Goal: Task Accomplishment & Management: Complete application form

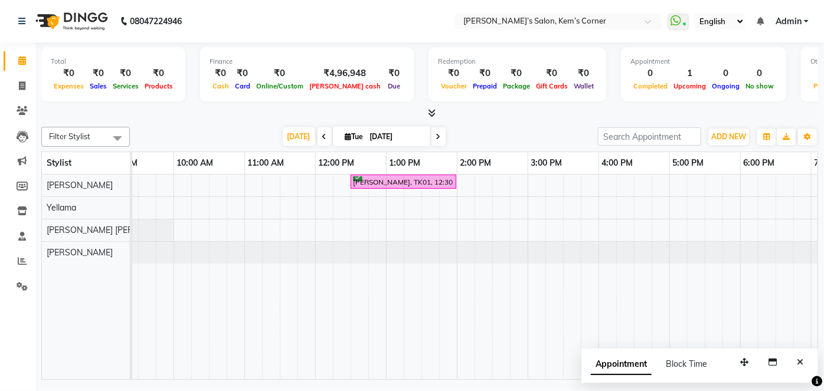
scroll to position [0, 20]
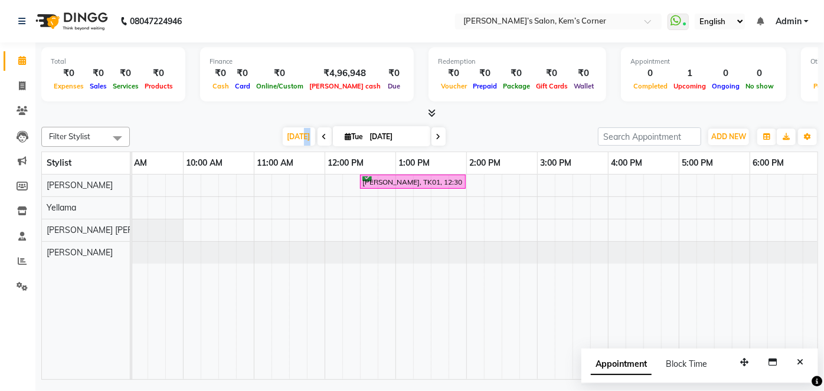
drag, startPoint x: 301, startPoint y: 132, endPoint x: 358, endPoint y: 120, distance: 57.9
click at [308, 132] on span "[DATE]" at bounding box center [299, 136] width 32 height 18
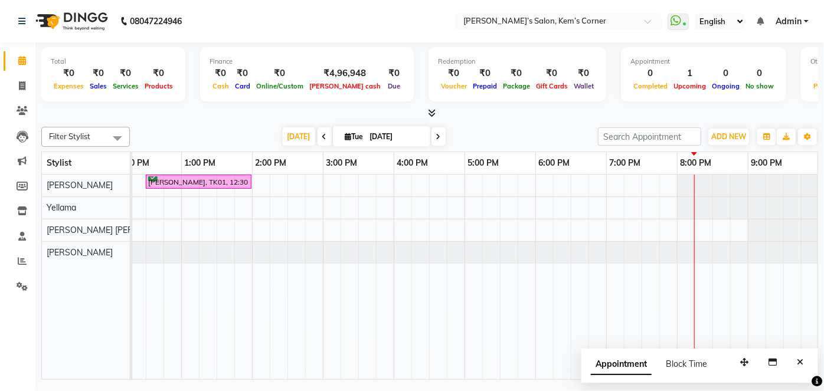
click at [437, 134] on icon at bounding box center [438, 136] width 5 height 7
type input "[DATE]"
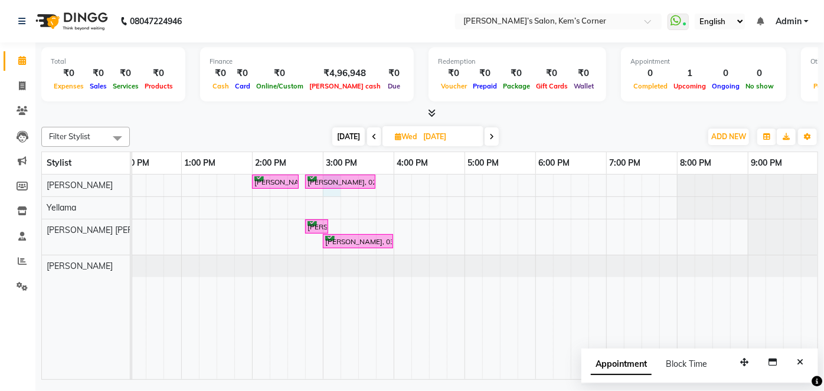
click at [330, 194] on div "[PERSON_NAME], 02:00 PM-02:40 PM, Haircut - [DEMOGRAPHIC_DATA] Hair Cut ([PERSO…" at bounding box center [358, 277] width 920 height 205
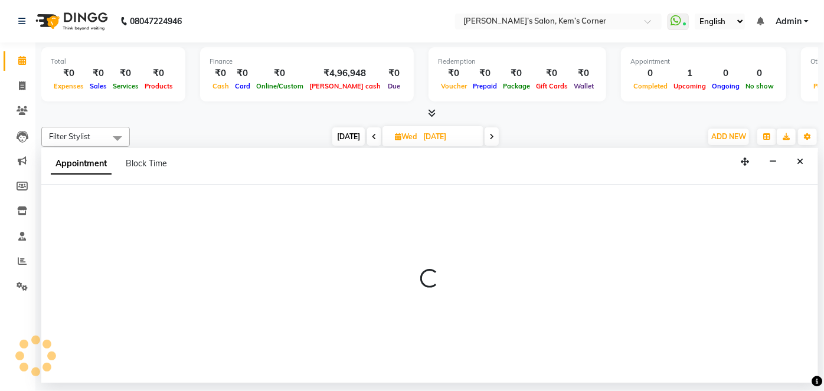
select select "50293"
select select "900"
select select "tentative"
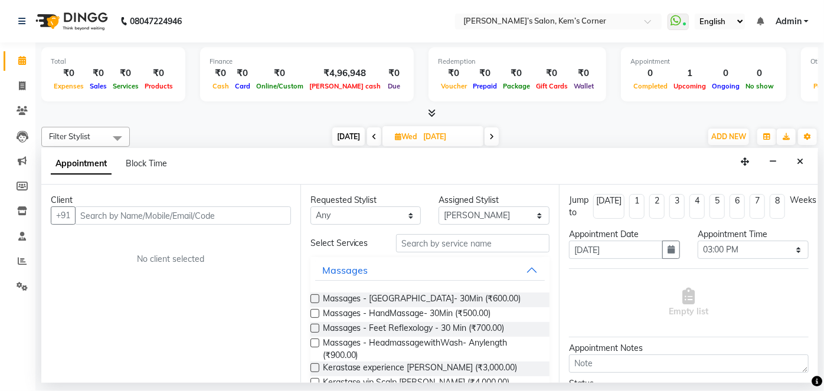
click at [201, 215] on input "text" at bounding box center [183, 215] width 216 height 18
click at [169, 214] on input "text" at bounding box center [183, 215] width 216 height 18
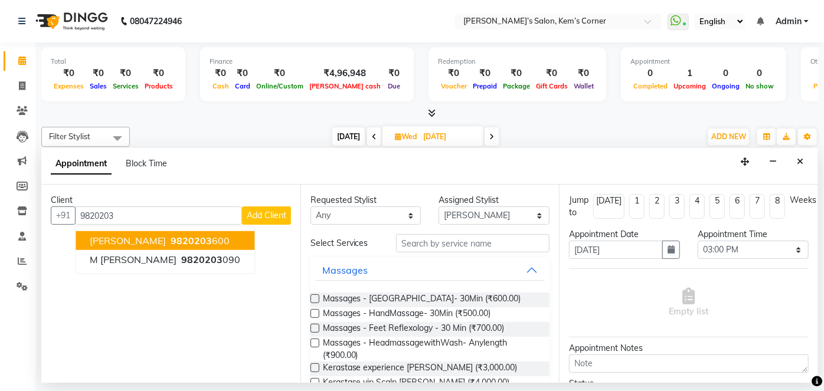
click at [168, 241] on ngb-highlight "9820203 600" at bounding box center [198, 241] width 61 height 12
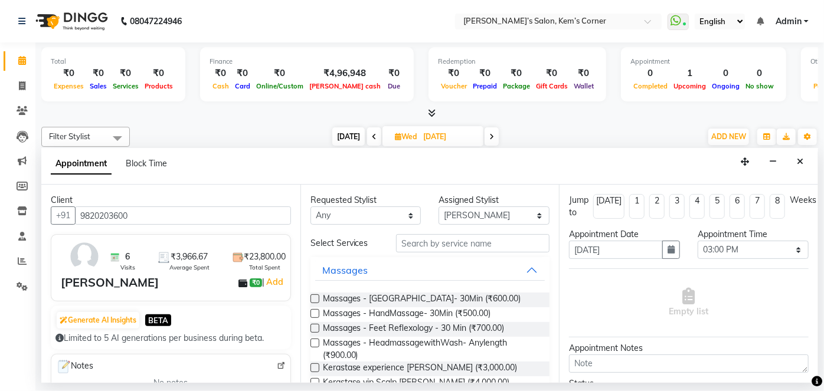
type input "9820203600"
drag, startPoint x: 434, startPoint y: 242, endPoint x: 444, endPoint y: 240, distance: 10.5
click at [445, 240] on input "text" at bounding box center [472, 243] width 153 height 18
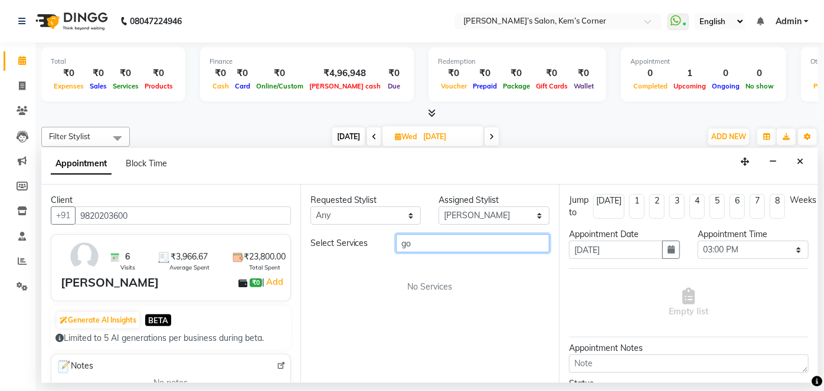
type input "g"
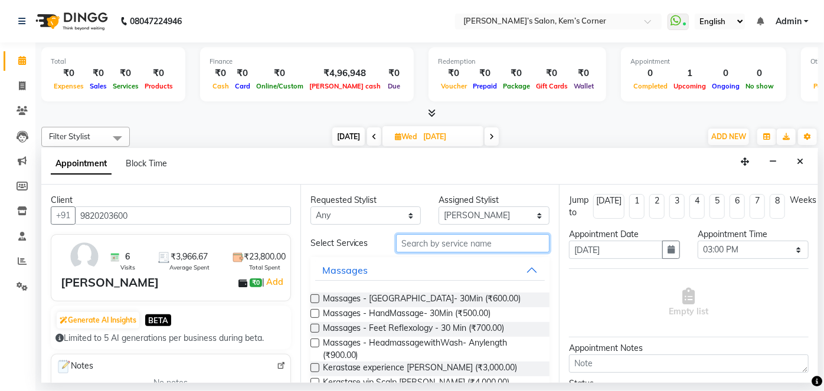
click at [436, 244] on input "text" at bounding box center [472, 243] width 153 height 18
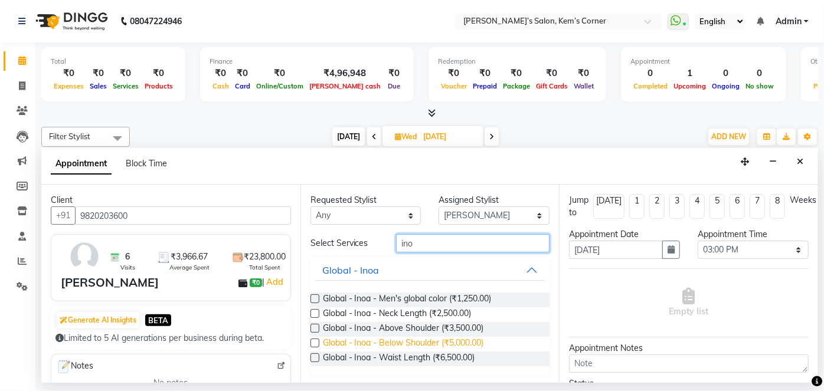
type input "ino"
click at [418, 340] on span "Global - Inoa - Below Shoulder (₹5,000.00)" at bounding box center [403, 344] width 161 height 15
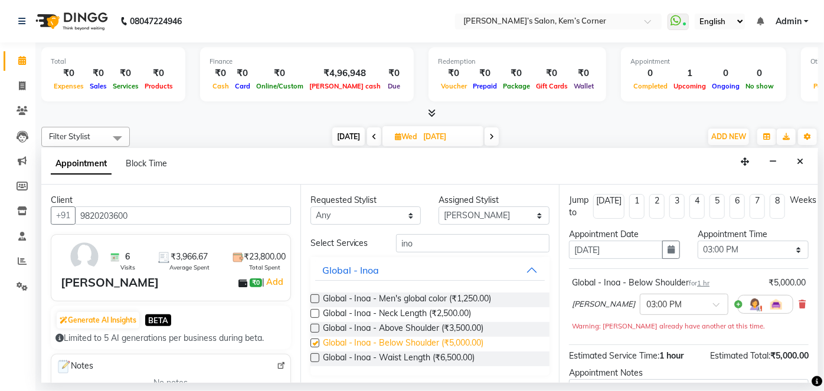
checkbox input "false"
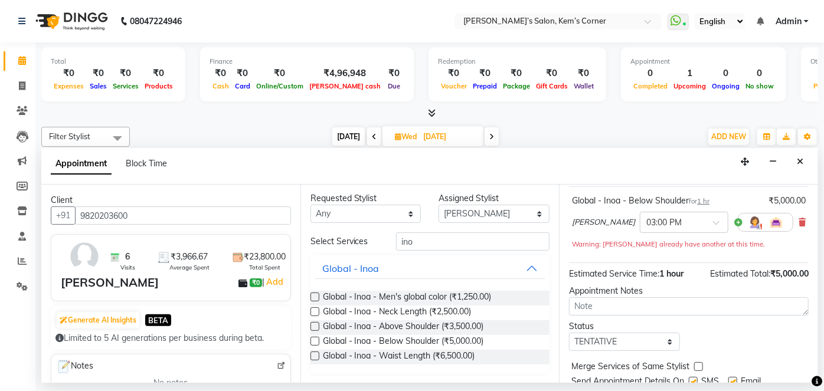
scroll to position [124, 0]
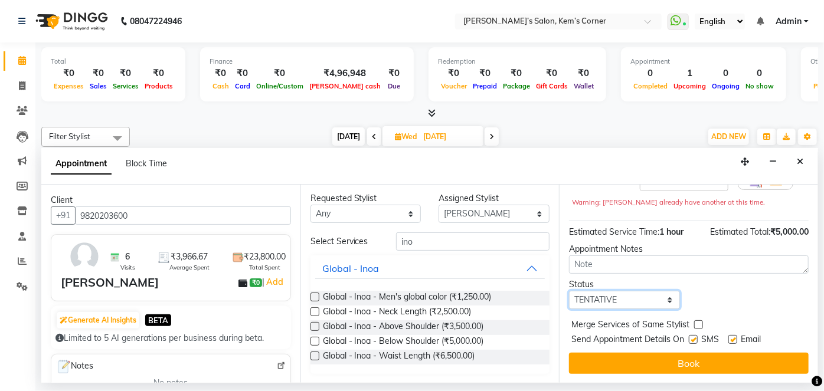
click at [667, 296] on select "Select TENTATIVE CONFIRM UPCOMING" at bounding box center [624, 300] width 111 height 18
select select "confirm booking"
click at [569, 291] on select "Select TENTATIVE CONFIRM UPCOMING" at bounding box center [624, 300] width 111 height 18
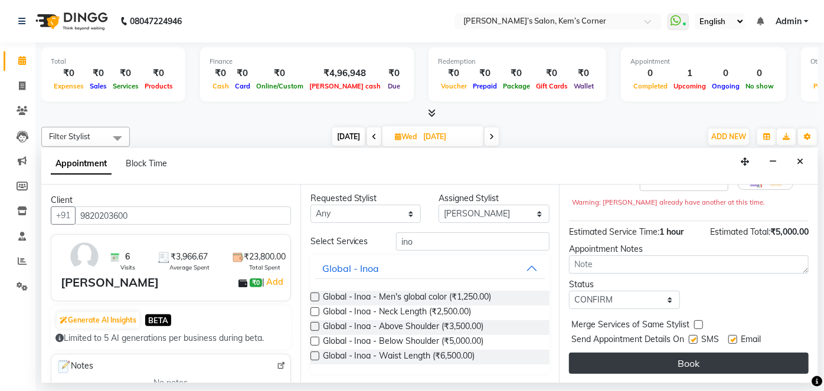
click at [628, 358] on button "Book" at bounding box center [689, 363] width 240 height 21
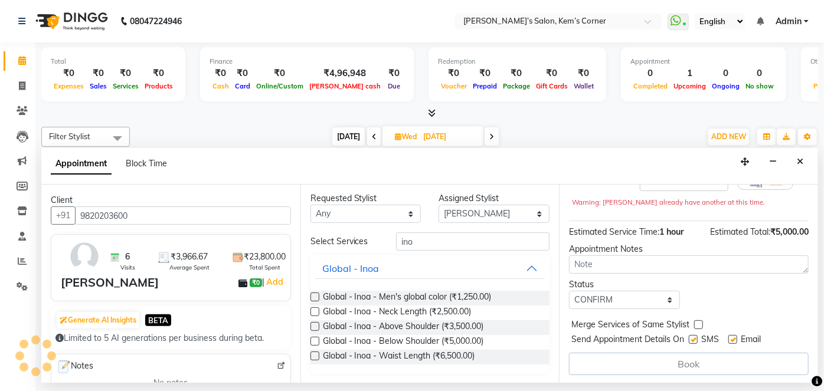
scroll to position [124, 0]
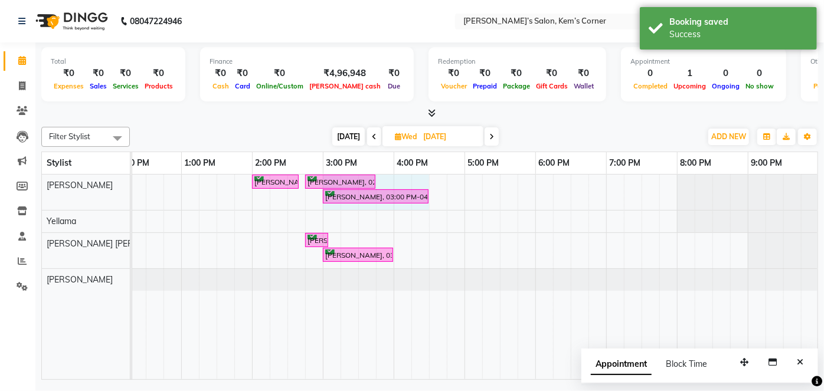
drag, startPoint x: 392, startPoint y: 192, endPoint x: 413, endPoint y: 192, distance: 20.6
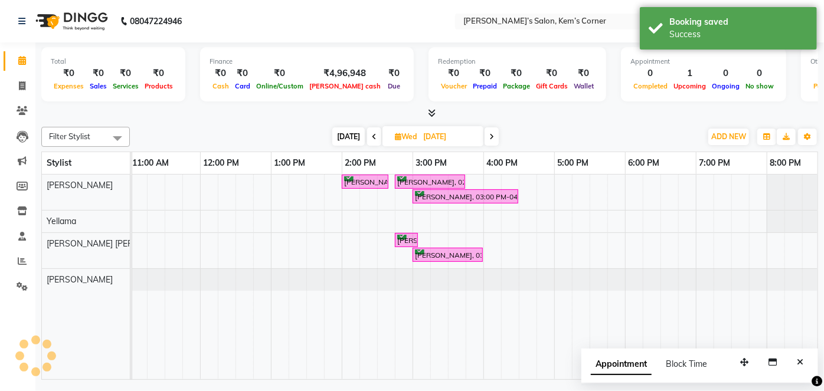
scroll to position [0, 0]
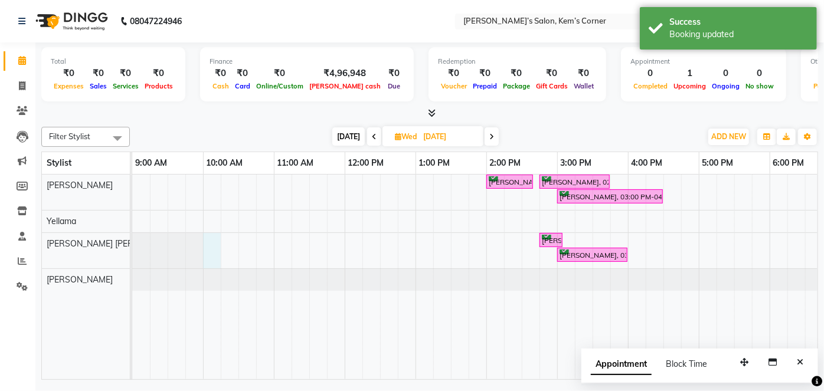
click at [211, 242] on div "[PERSON_NAME], 02:00 PM-02:40 PM, Haircut - [DEMOGRAPHIC_DATA] Hair Cut ([PERSO…" at bounding box center [592, 277] width 920 height 205
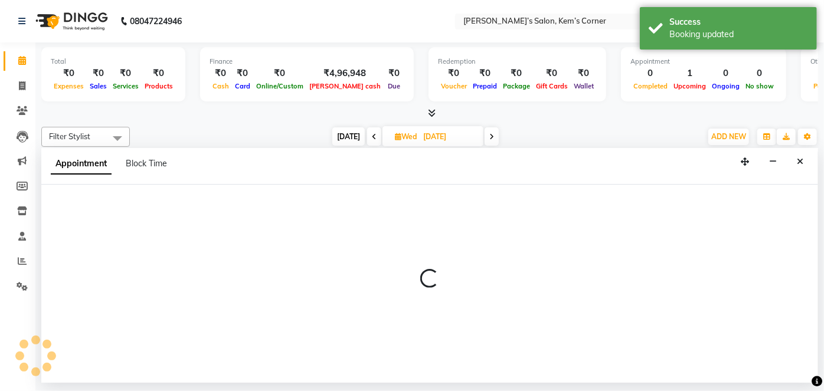
select select "62914"
select select "600"
select select "tentative"
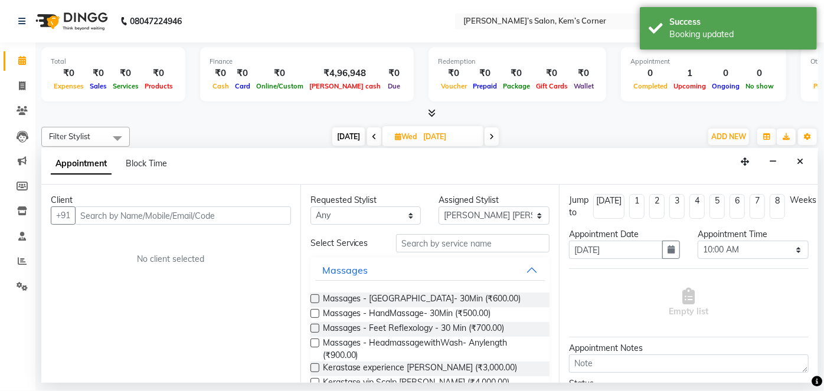
click at [123, 214] on input "text" at bounding box center [183, 215] width 216 height 18
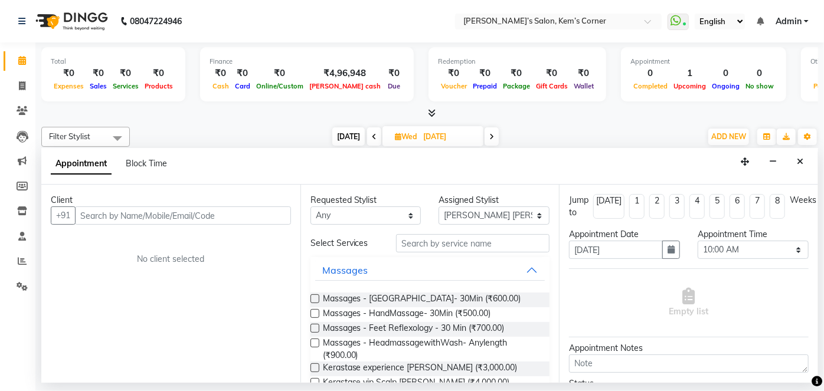
click at [132, 212] on input "text" at bounding box center [183, 215] width 216 height 18
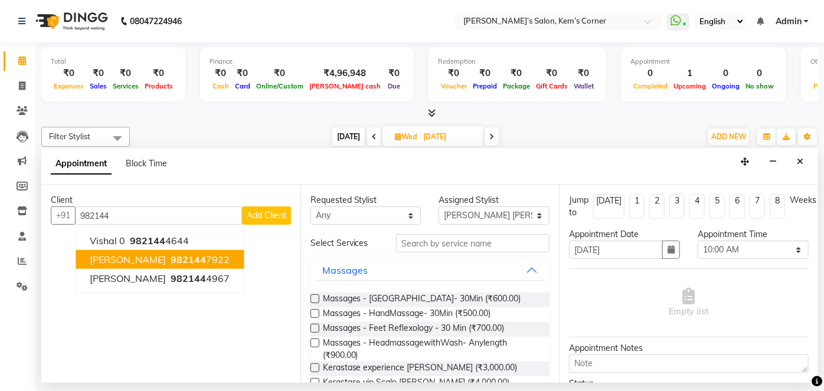
click at [154, 254] on span "[PERSON_NAME]" at bounding box center [128, 260] width 76 height 12
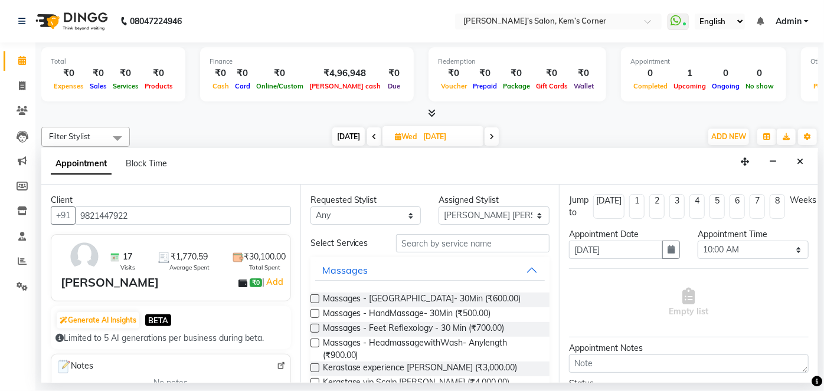
type input "9821447922"
click at [435, 239] on input "text" at bounding box center [472, 243] width 153 height 18
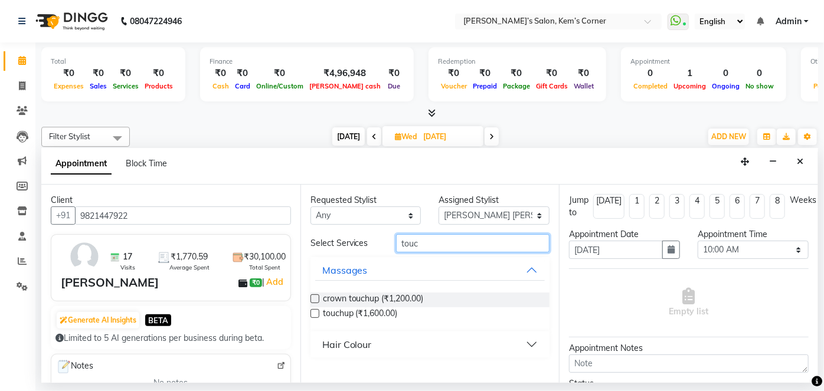
type input "touc"
click at [319, 314] on div "touchup (₹1,600.00)" at bounding box center [430, 314] width 240 height 15
click at [314, 315] on label at bounding box center [314, 313] width 9 height 9
click at [314, 315] on input "checkbox" at bounding box center [314, 315] width 8 height 8
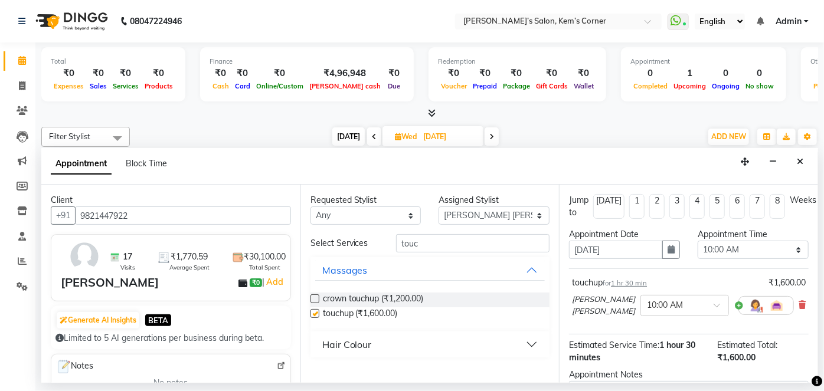
checkbox input "false"
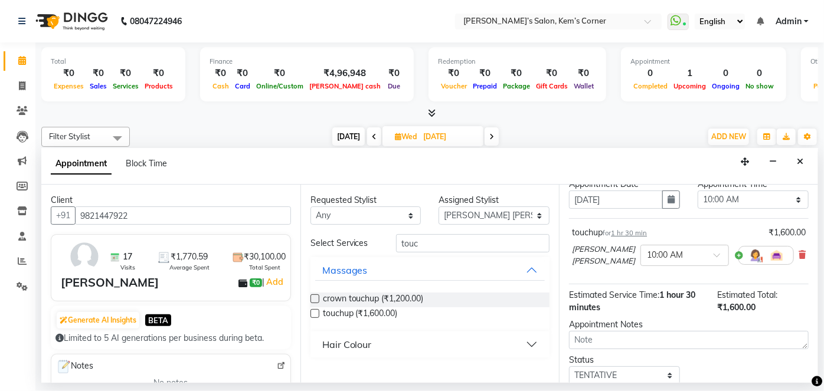
scroll to position [107, 0]
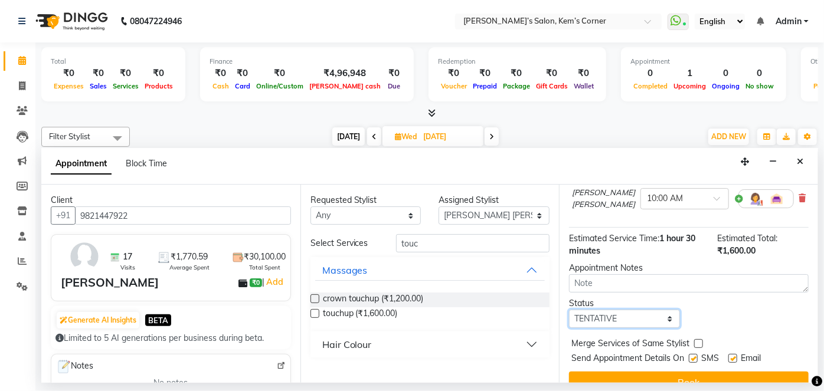
click at [663, 310] on select "Select TENTATIVE CONFIRM UPCOMING" at bounding box center [624, 319] width 111 height 18
select select "confirm booking"
click at [569, 310] on select "Select TENTATIVE CONFIRM UPCOMING" at bounding box center [624, 319] width 111 height 18
click at [732, 354] on label at bounding box center [732, 358] width 9 height 9
click at [732, 356] on input "checkbox" at bounding box center [732, 360] width 8 height 8
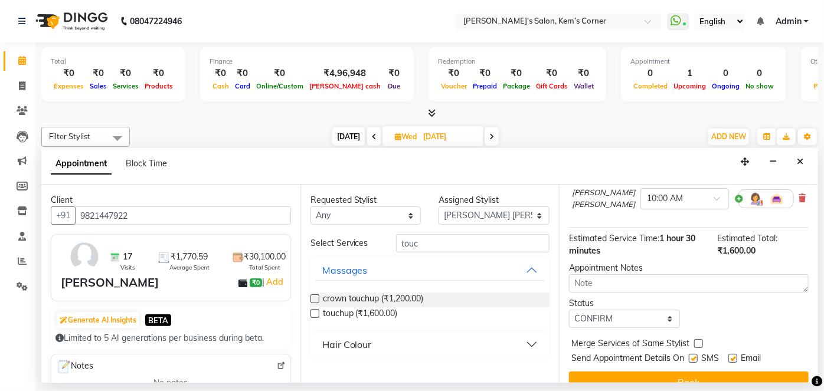
checkbox input "false"
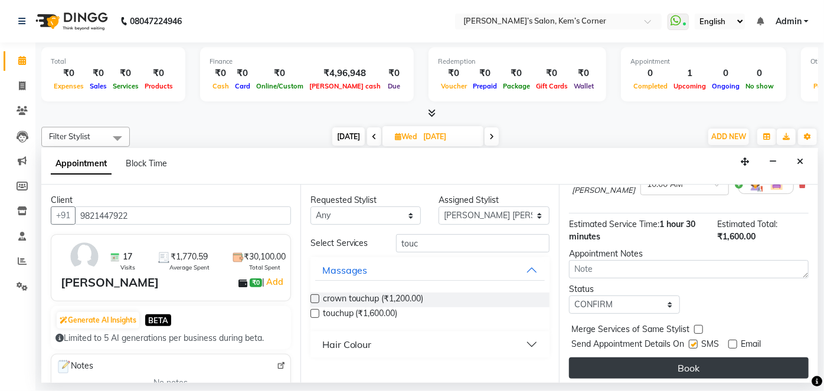
scroll to position [124, 0]
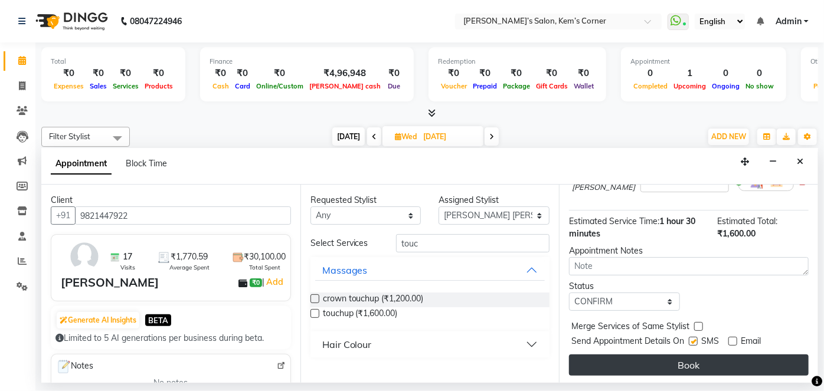
click at [697, 358] on button "Book" at bounding box center [689, 365] width 240 height 21
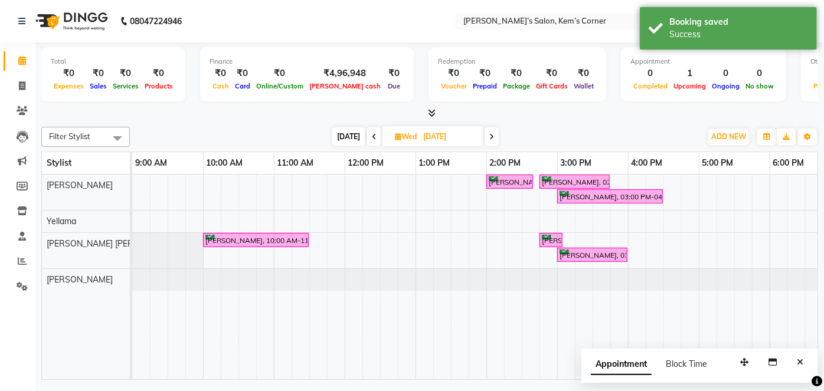
click at [345, 135] on span "[DATE]" at bounding box center [348, 136] width 32 height 18
type input "[DATE]"
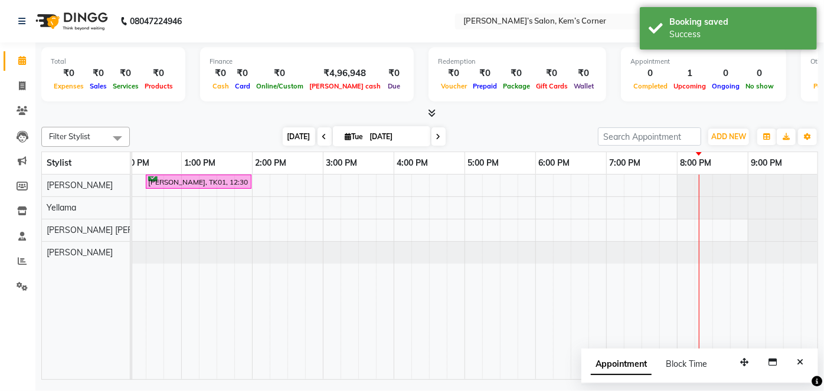
click at [296, 140] on span "[DATE]" at bounding box center [299, 136] width 32 height 18
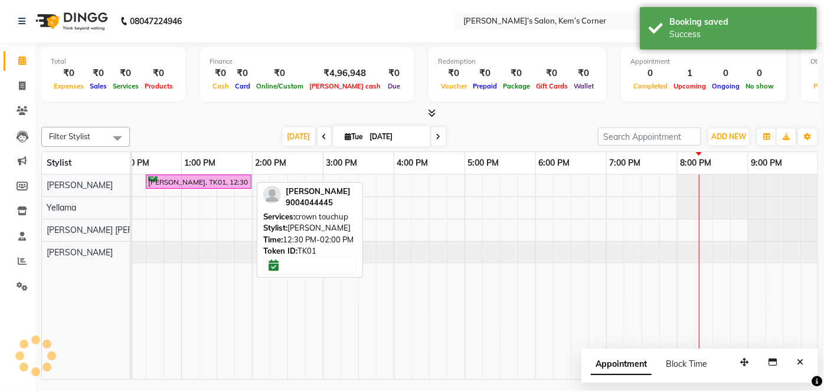
click at [199, 181] on div "[PERSON_NAME], TK01, 12:30 PM-02:00 PM, crown touchup" at bounding box center [198, 181] width 103 height 11
select select "6"
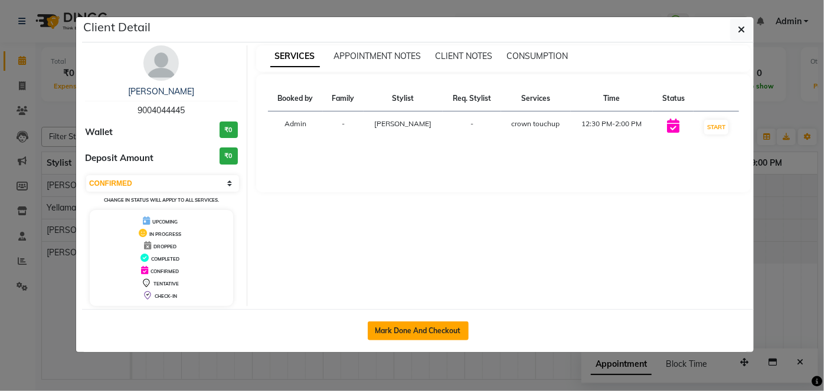
click at [414, 322] on button "Mark Done And Checkout" at bounding box center [418, 331] width 101 height 19
select select "service"
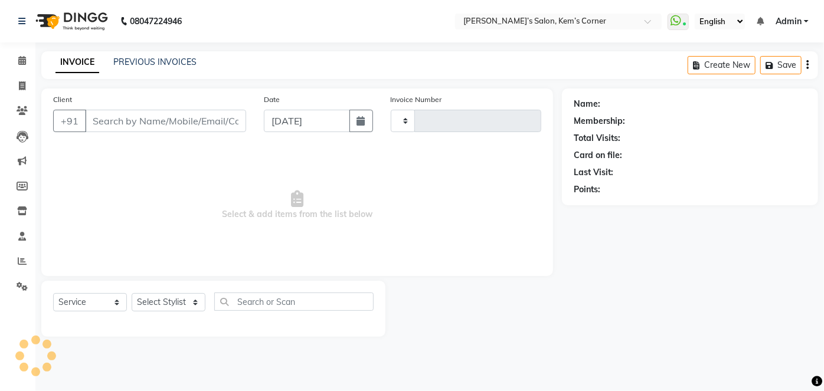
type input "0438"
select select "6386"
type input "9004044445"
select select "50293"
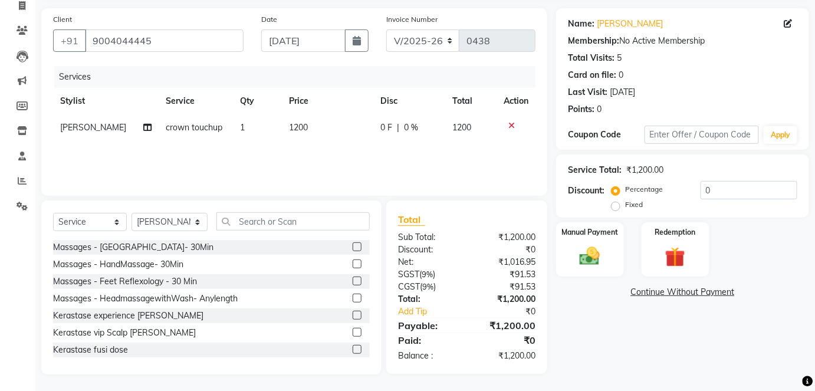
scroll to position [81, 0]
click at [590, 252] on img at bounding box center [590, 256] width 34 height 24
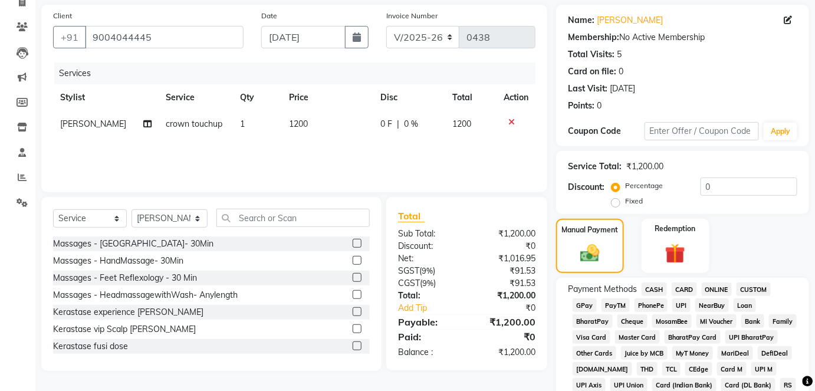
scroll to position [188, 0]
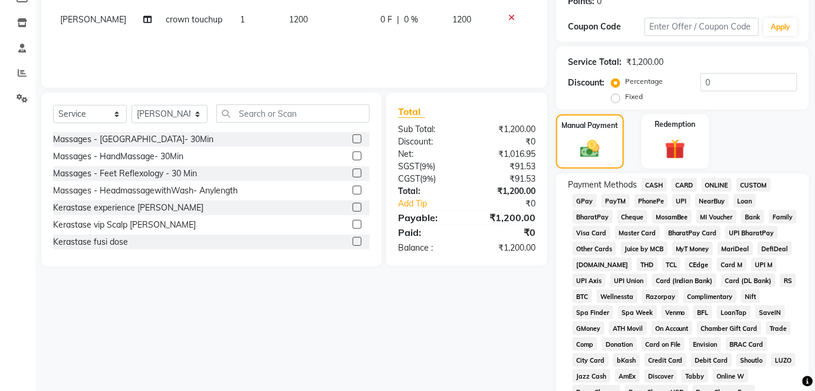
click at [652, 184] on span "CASH" at bounding box center [654, 185] width 25 height 14
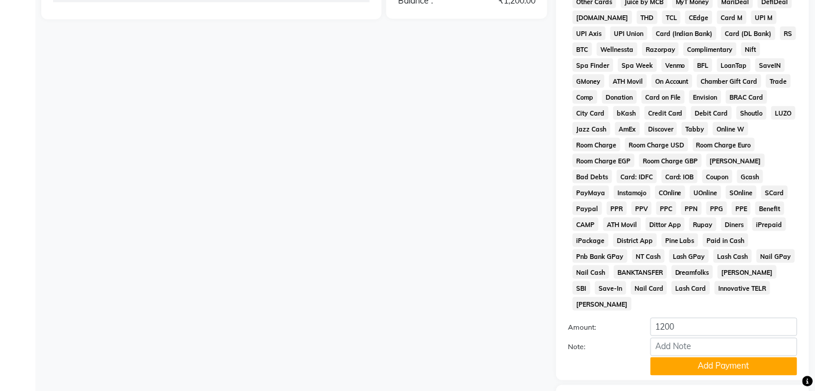
scroll to position [497, 0]
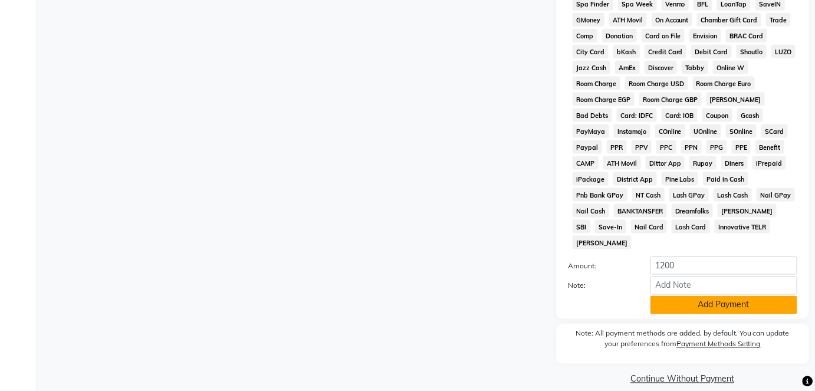
click at [703, 296] on button "Add Payment" at bounding box center [724, 305] width 147 height 18
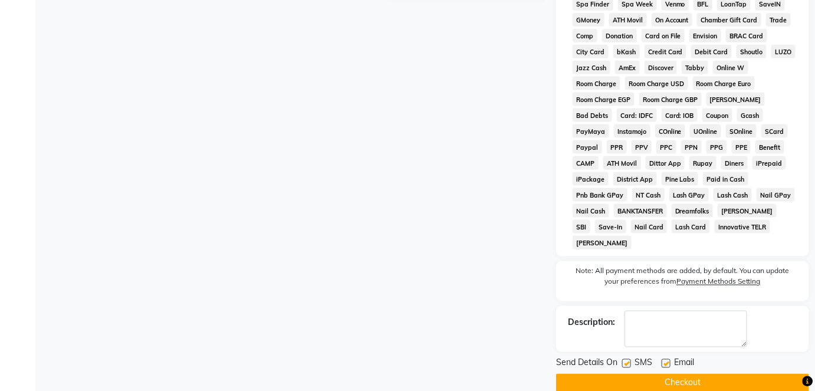
drag, startPoint x: 663, startPoint y: 350, endPoint x: 654, endPoint y: 358, distance: 11.3
click at [657, 357] on div "Send Details On SMS Email" at bounding box center [682, 364] width 253 height 15
click at [666, 359] on label at bounding box center [666, 363] width 9 height 9
click at [666, 360] on input "checkbox" at bounding box center [666, 364] width 8 height 8
checkbox input "false"
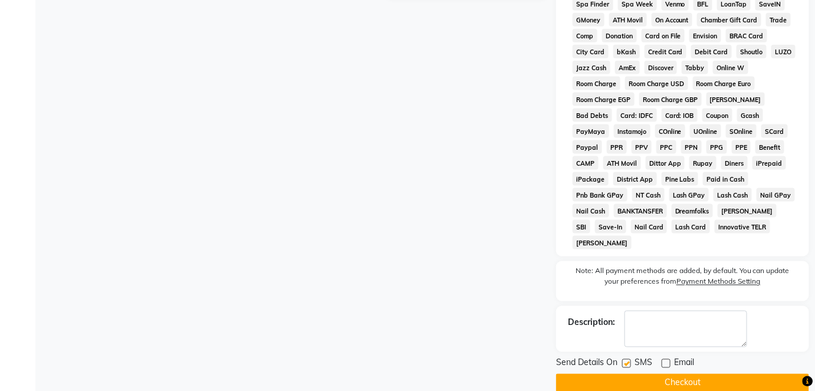
click at [664, 374] on button "Checkout" at bounding box center [682, 383] width 253 height 18
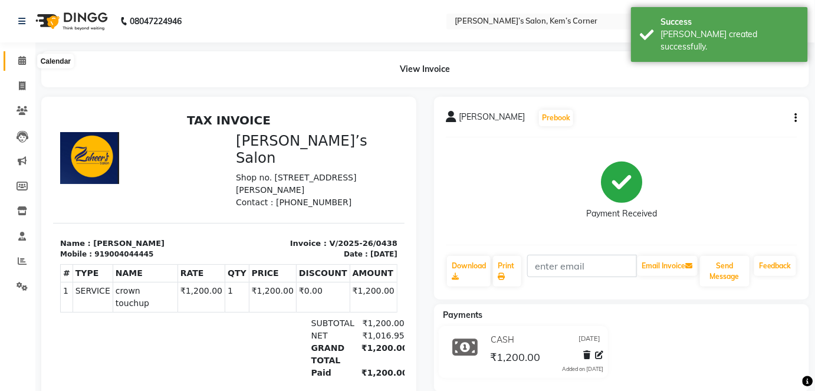
click at [21, 58] on icon at bounding box center [22, 60] width 8 height 9
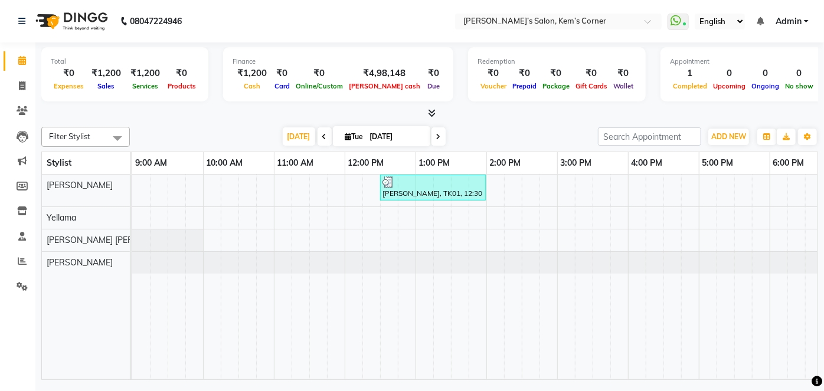
click at [436, 137] on icon at bounding box center [438, 136] width 5 height 7
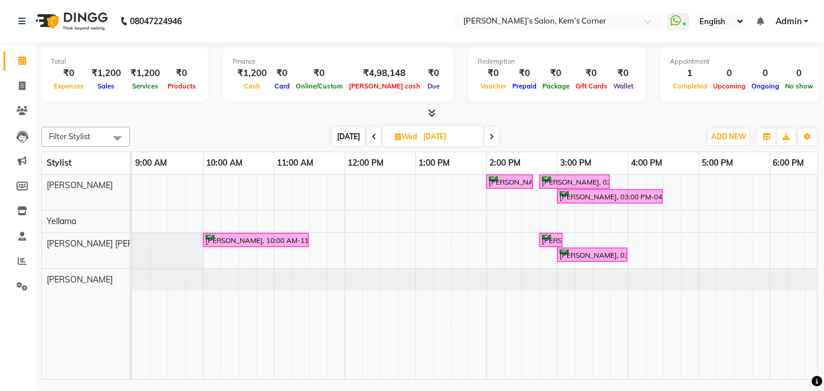
click at [346, 139] on span "[DATE]" at bounding box center [348, 136] width 32 height 18
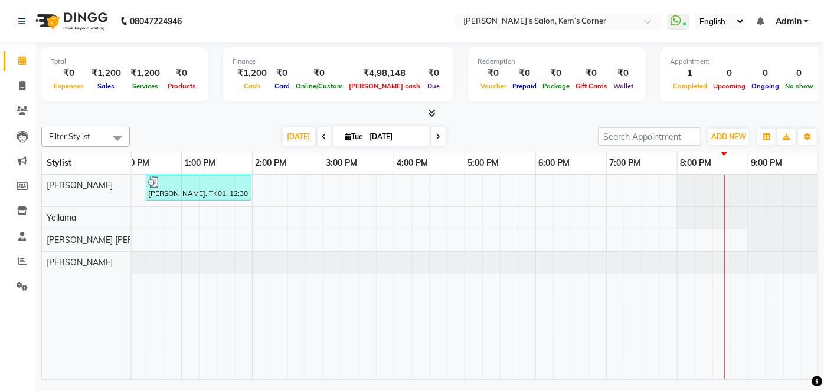
click at [436, 135] on icon at bounding box center [438, 136] width 5 height 7
type input "[DATE]"
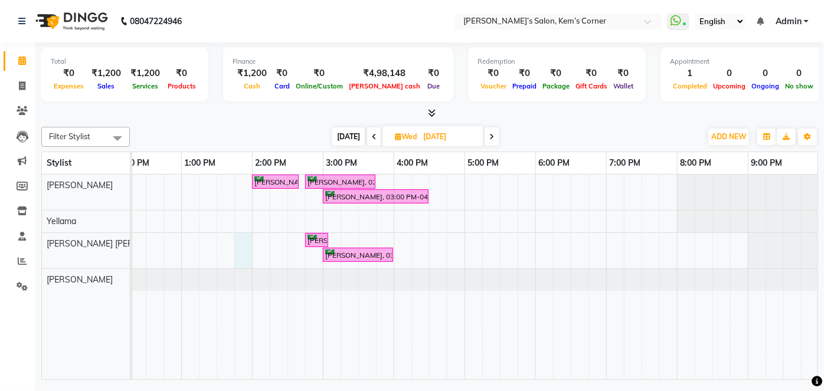
click at [234, 250] on div "[PERSON_NAME], 02:00 PM-02:40 PM, Haircut - [DEMOGRAPHIC_DATA] Hair Cut ([PERSO…" at bounding box center [358, 277] width 920 height 205
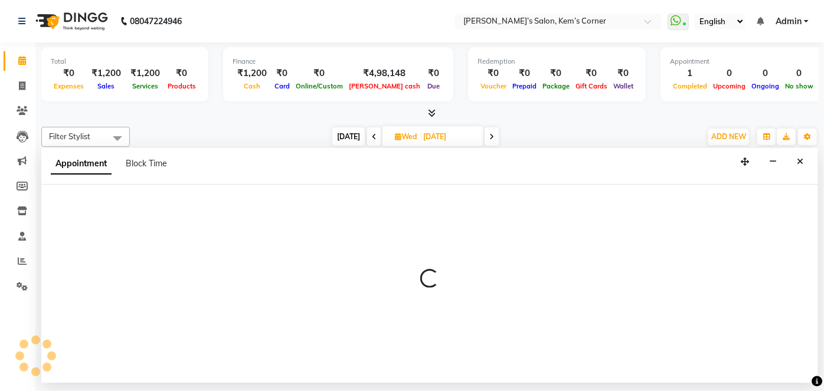
select select "62914"
select select "tentative"
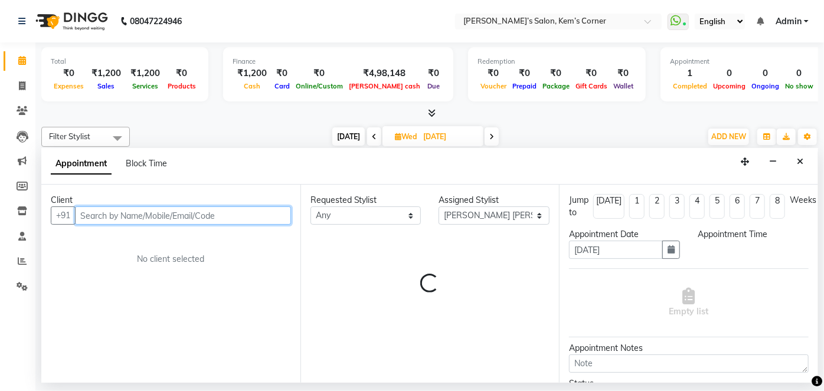
select select "825"
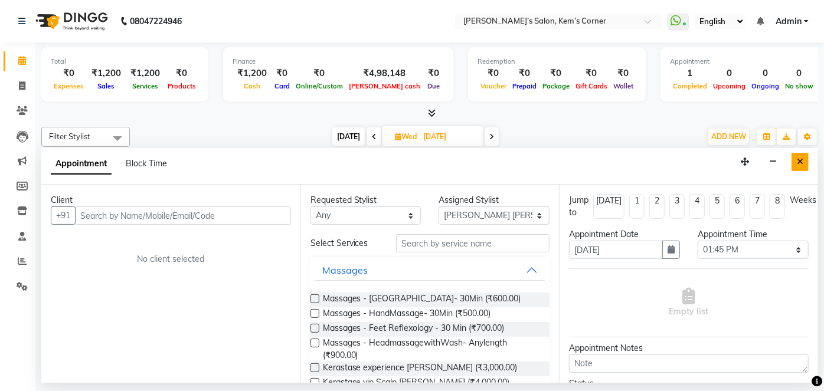
click at [798, 159] on icon "Close" at bounding box center [799, 162] width 6 height 8
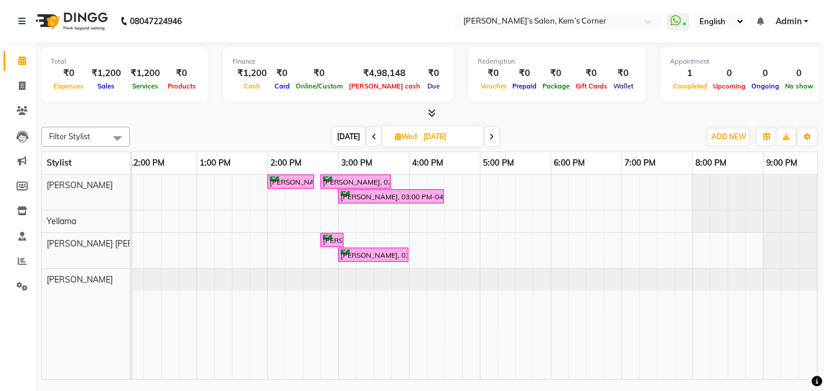
scroll to position [0, 208]
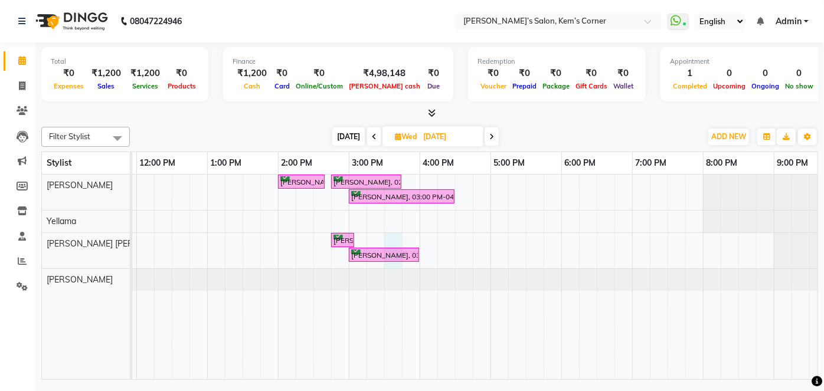
click at [388, 235] on div "[PERSON_NAME], 02:00 PM-02:40 PM, Haircut - [DEMOGRAPHIC_DATA] Hair Cut ([PERSO…" at bounding box center [384, 277] width 920 height 205
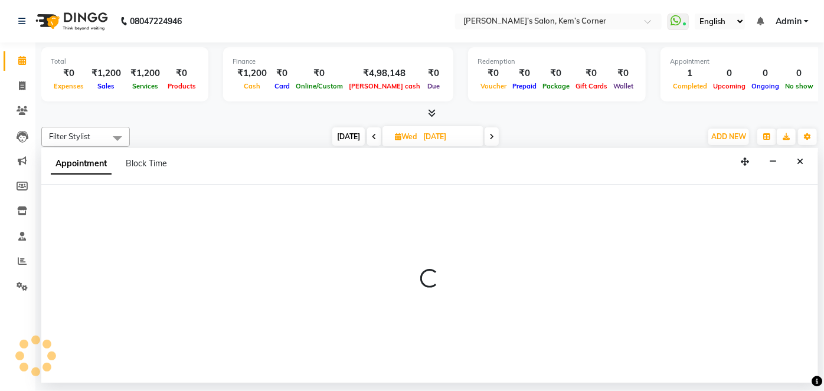
select select "62914"
select select "930"
select select "tentative"
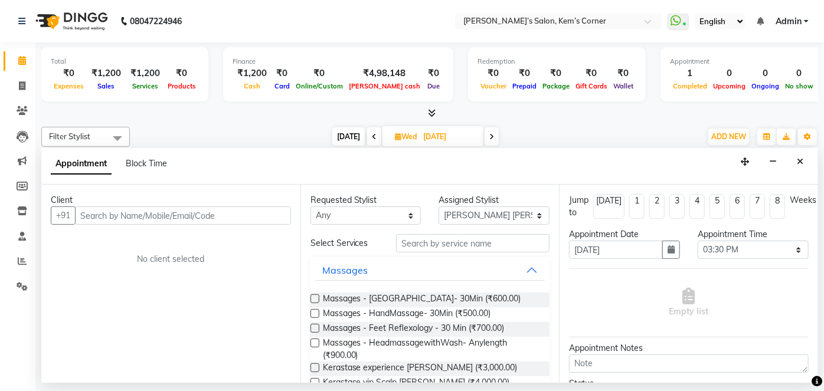
drag, startPoint x: 217, startPoint y: 209, endPoint x: 211, endPoint y: 211, distance: 6.9
click at [217, 208] on input "text" at bounding box center [183, 215] width 216 height 18
type input "9820525955"
click at [269, 211] on span "Add Client" at bounding box center [267, 215] width 40 height 11
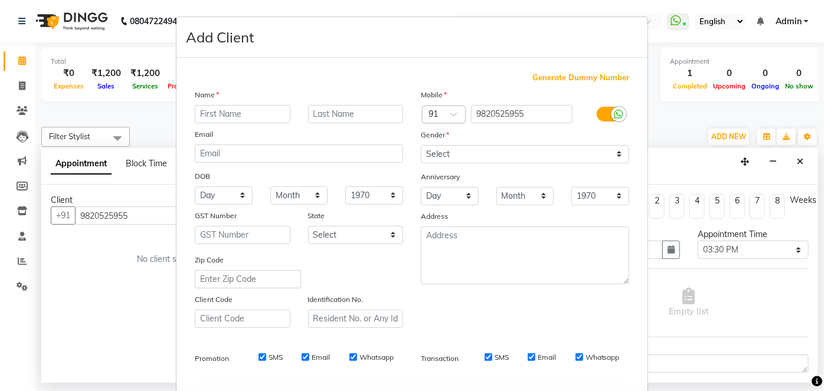
drag, startPoint x: 236, startPoint y: 112, endPoint x: 240, endPoint y: 102, distance: 10.6
click at [238, 103] on div "Name Email DOB Day 01 02 03 04 05 06 07 08 09 10 11 12 13 14 15 16 17 18 19 20 …" at bounding box center [299, 208] width 226 height 240
type input "[PERSON_NAME]"
click at [346, 113] on input "text" at bounding box center [356, 114] width 96 height 18
type input "[PERSON_NAME]"
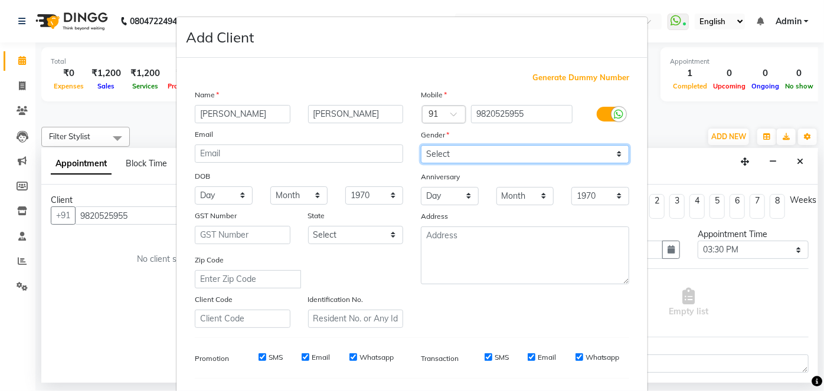
click at [618, 155] on select "Select [DEMOGRAPHIC_DATA] [DEMOGRAPHIC_DATA] Other Prefer Not To Say" at bounding box center [525, 154] width 208 height 18
select select "[DEMOGRAPHIC_DATA]"
click at [421, 145] on select "Select [DEMOGRAPHIC_DATA] [DEMOGRAPHIC_DATA] Other Prefer Not To Say" at bounding box center [525, 154] width 208 height 18
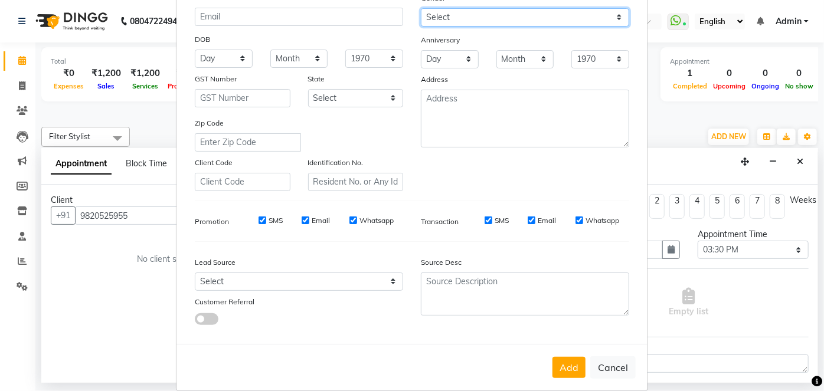
scroll to position [152, 0]
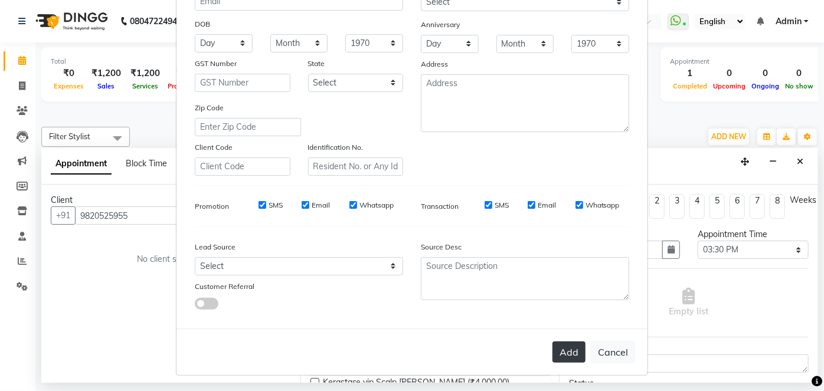
click at [569, 348] on button "Add" at bounding box center [568, 352] width 33 height 21
select select
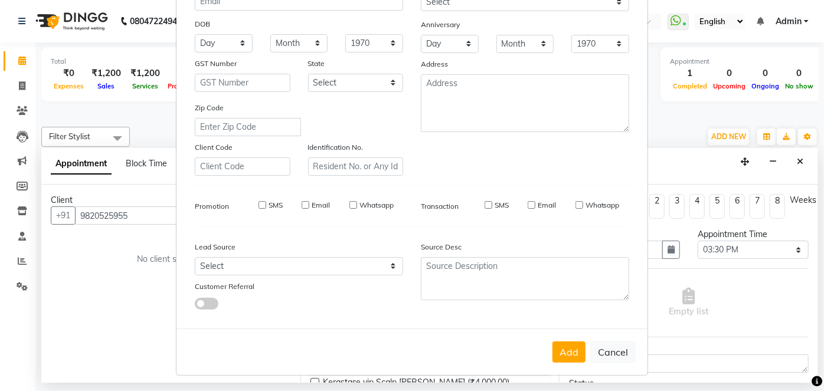
select select
checkbox input "false"
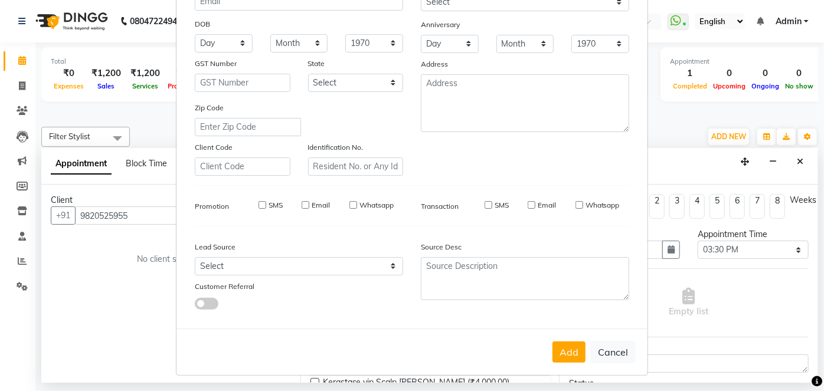
checkbox input "false"
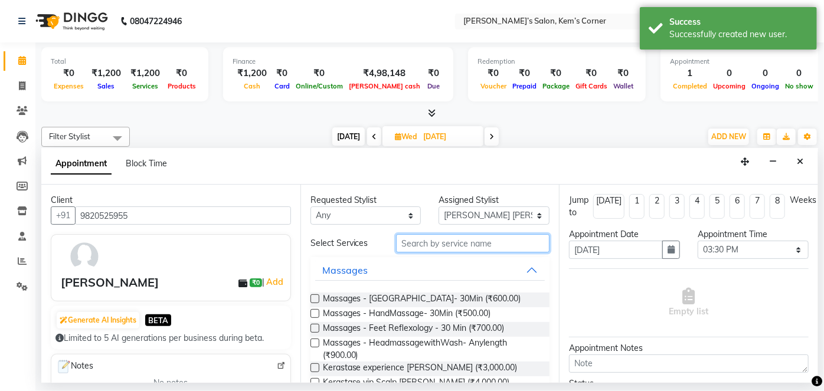
click at [414, 241] on input "text" at bounding box center [472, 243] width 153 height 18
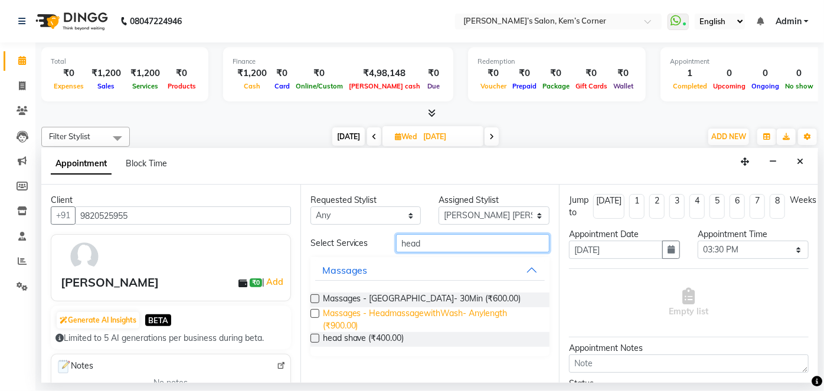
type input "head"
click at [397, 310] on span "Massages - HeadmassagewithWash- Anylength (₹900.00)" at bounding box center [432, 319] width 218 height 25
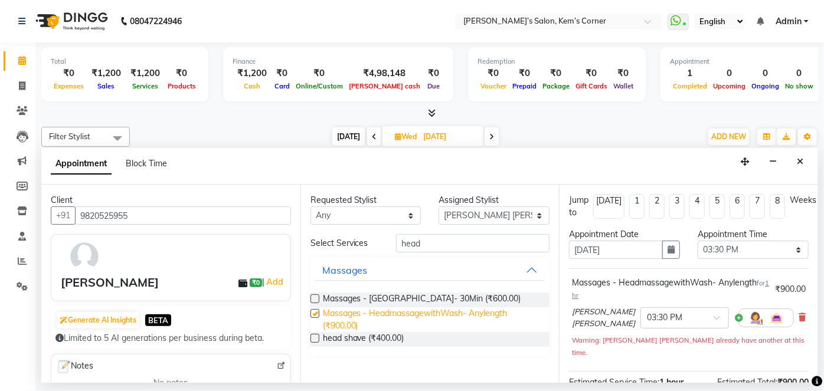
checkbox input "false"
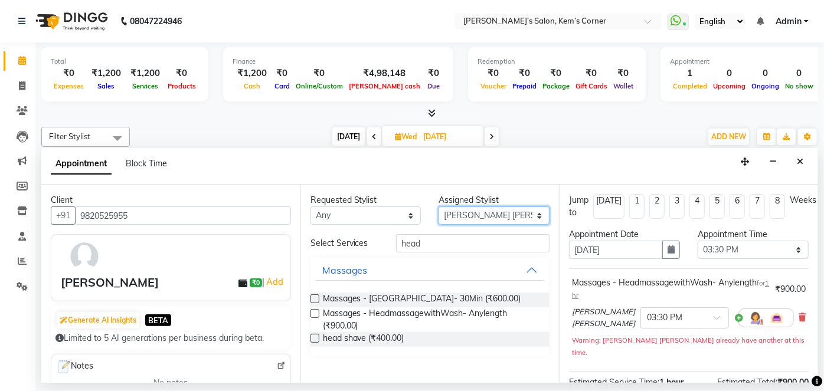
click at [536, 208] on select "Select [PERSON_NAME] [PERSON_NAME]" at bounding box center [493, 215] width 111 height 18
select select "50293"
click at [438, 206] on select "Select [PERSON_NAME] [PERSON_NAME]" at bounding box center [493, 215] width 111 height 18
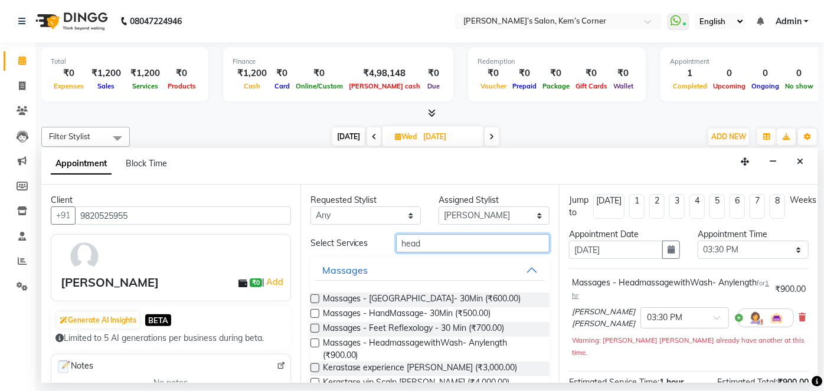
click at [458, 237] on input "head" at bounding box center [472, 243] width 153 height 18
type input "h"
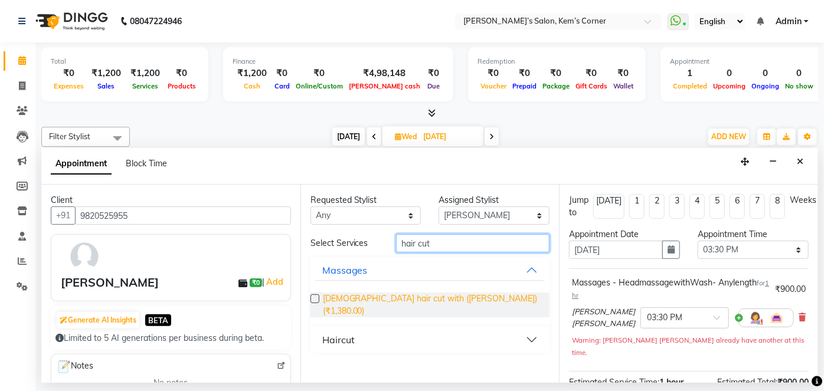
type input "hair cut"
click at [457, 297] on span "[DEMOGRAPHIC_DATA] hair cut with ([PERSON_NAME]) (₹1,380.00)" at bounding box center [432, 305] width 218 height 25
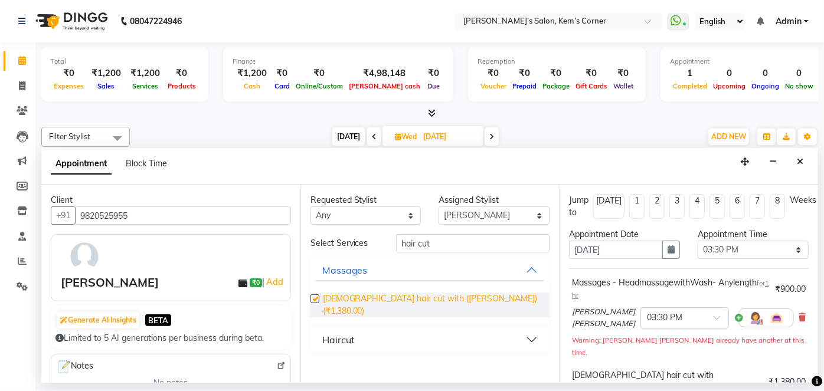
checkbox input "false"
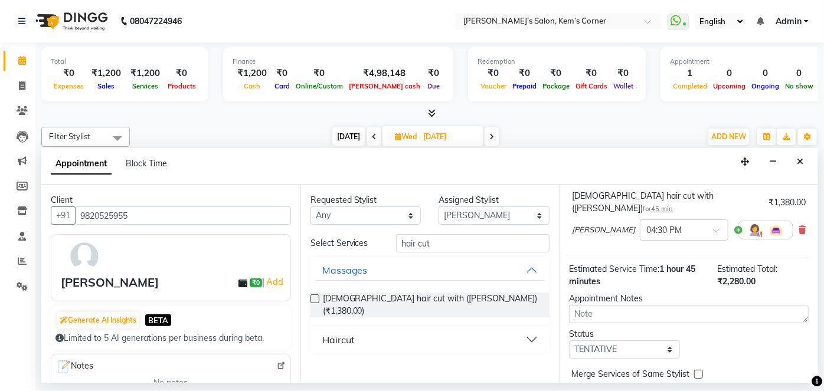
scroll to position [202, 0]
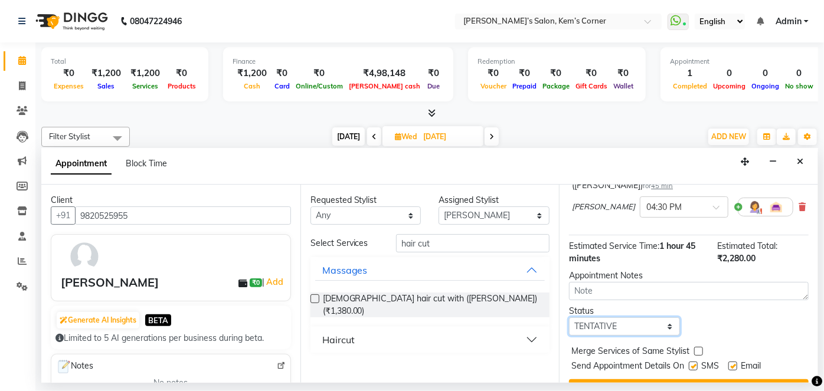
click at [656, 317] on select "Select TENTATIVE CONFIRM UPCOMING" at bounding box center [624, 326] width 111 height 18
select select "confirm booking"
click at [569, 317] on select "Select TENTATIVE CONFIRM UPCOMING" at bounding box center [624, 326] width 111 height 18
click at [734, 362] on label at bounding box center [732, 366] width 9 height 9
click at [734, 363] on input "checkbox" at bounding box center [732, 367] width 8 height 8
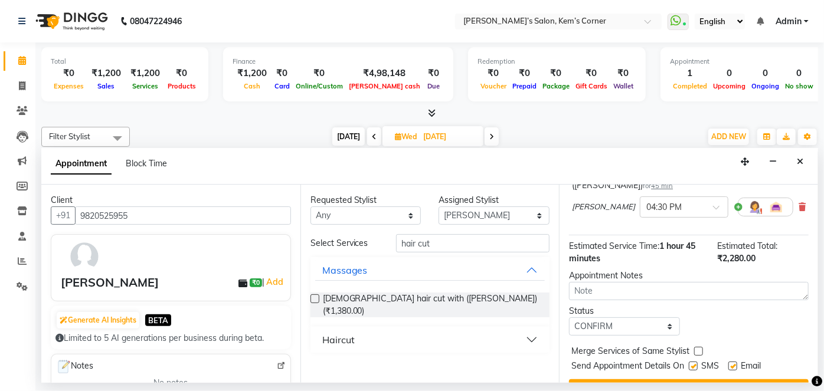
checkbox input "false"
click at [711, 379] on button "Book" at bounding box center [689, 389] width 240 height 21
